Goal: Find contact information: Find contact information

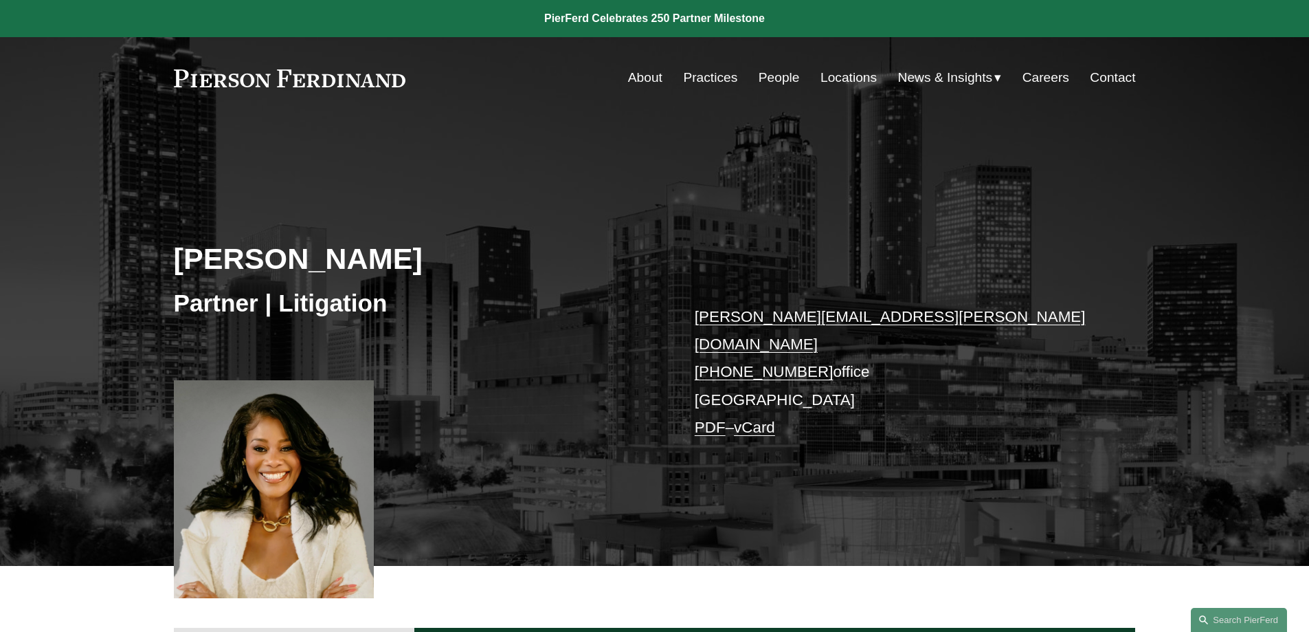
click at [850, 76] on link "Locations" at bounding box center [849, 78] width 56 height 26
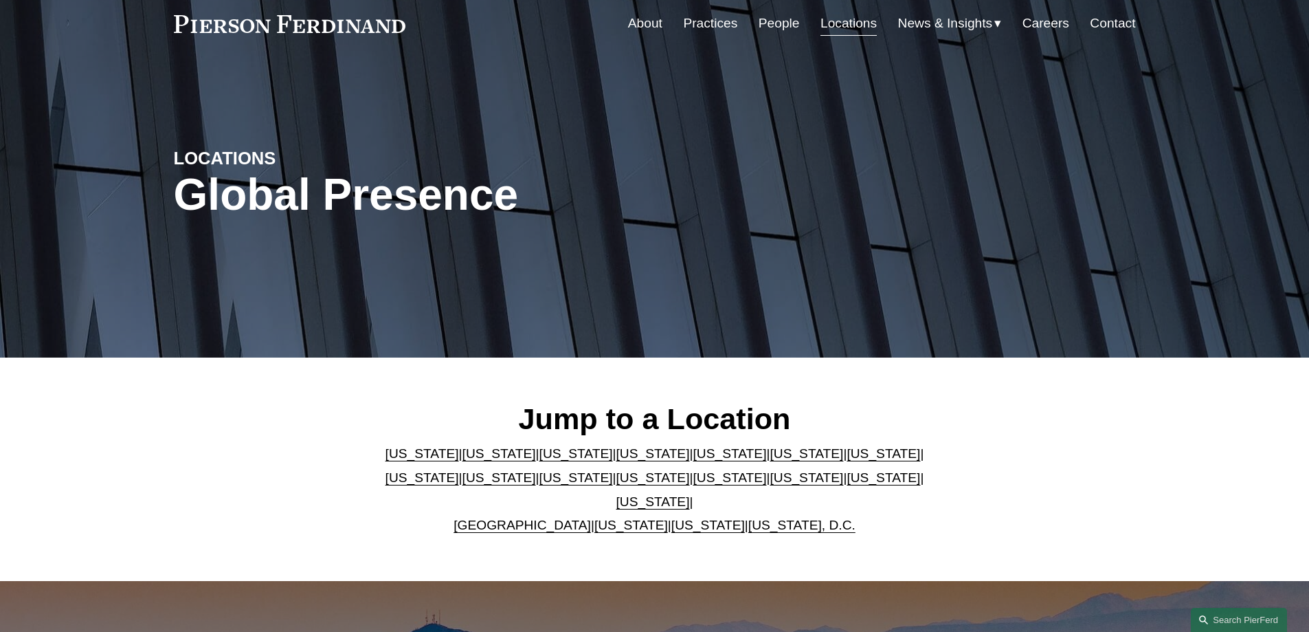
scroll to position [137, 0]
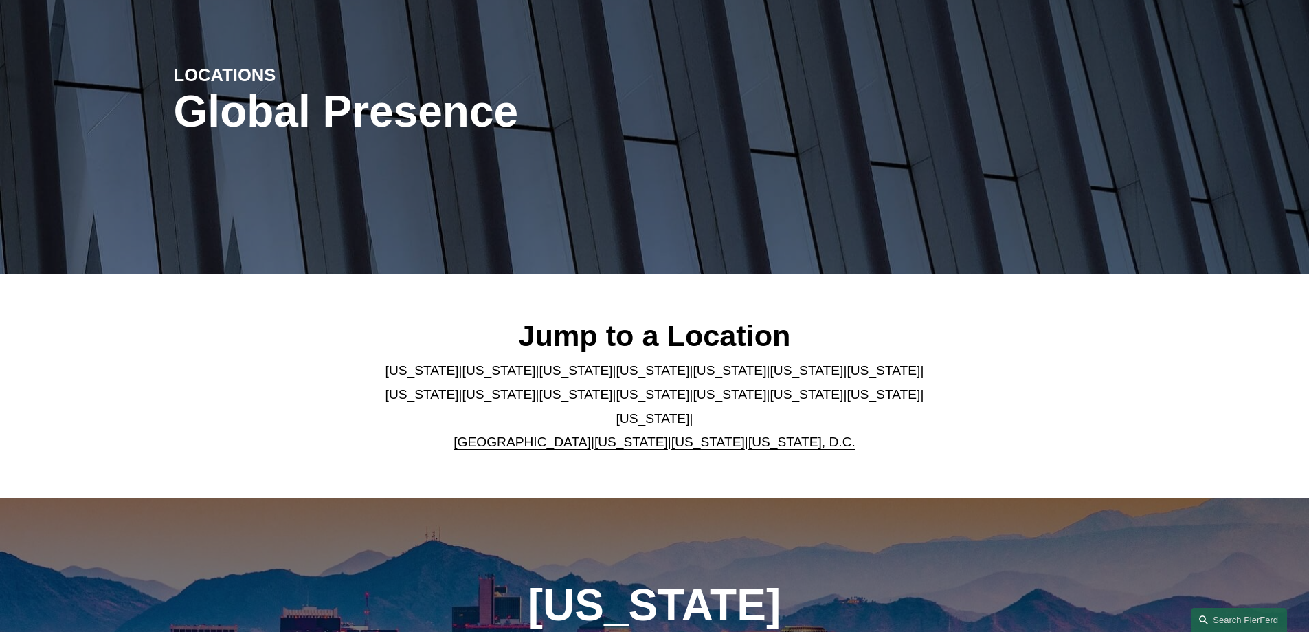
click at [770, 377] on link "[US_STATE]" at bounding box center [807, 370] width 74 height 14
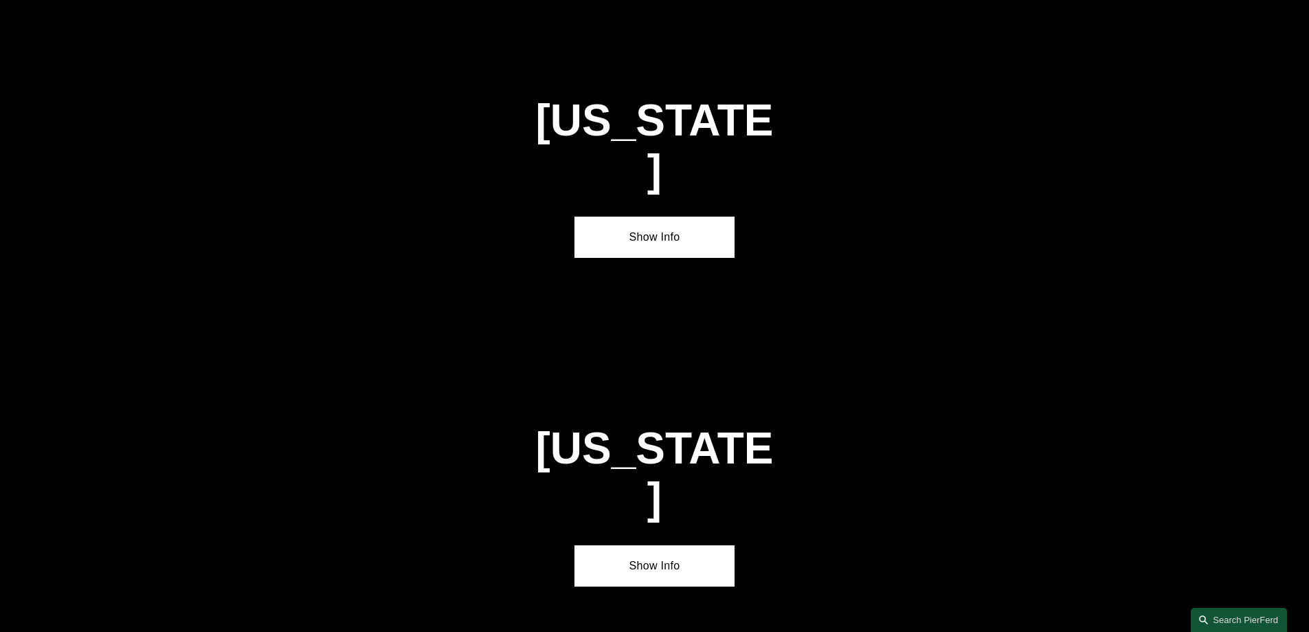
scroll to position [2072, 0]
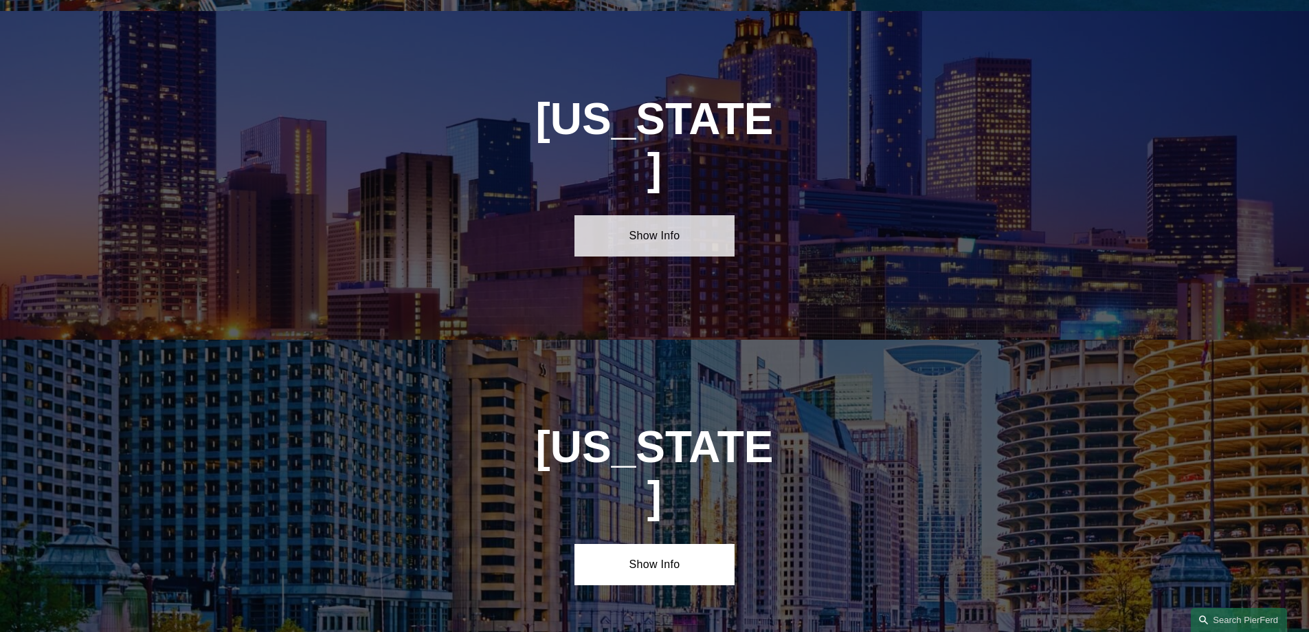
click at [665, 215] on link "Show Info" at bounding box center [655, 235] width 160 height 41
